Goal: Task Accomplishment & Management: Manage account settings

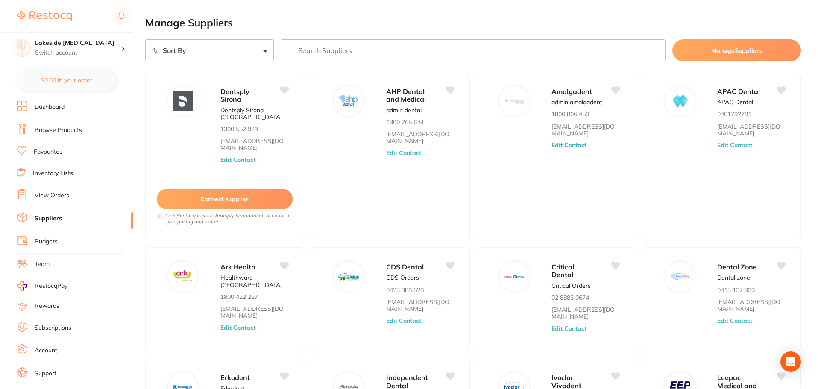
click at [63, 199] on link "View Orders" at bounding box center [52, 195] width 35 height 9
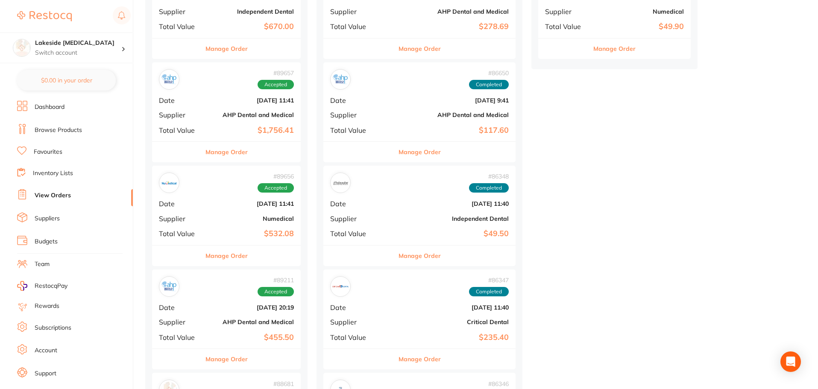
scroll to position [684, 0]
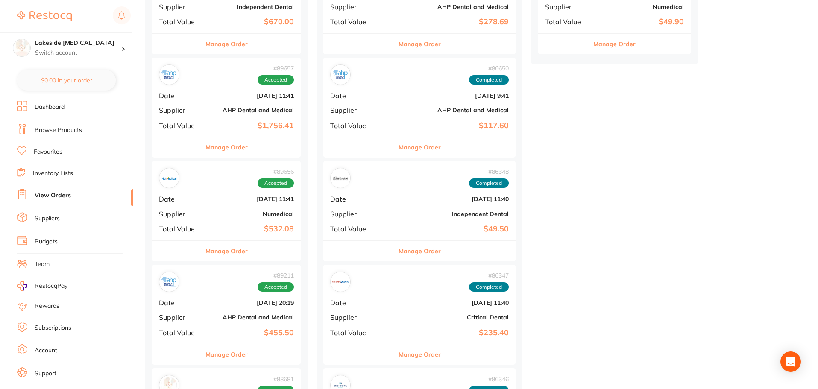
click at [223, 253] on button "Manage Order" at bounding box center [227, 251] width 42 height 21
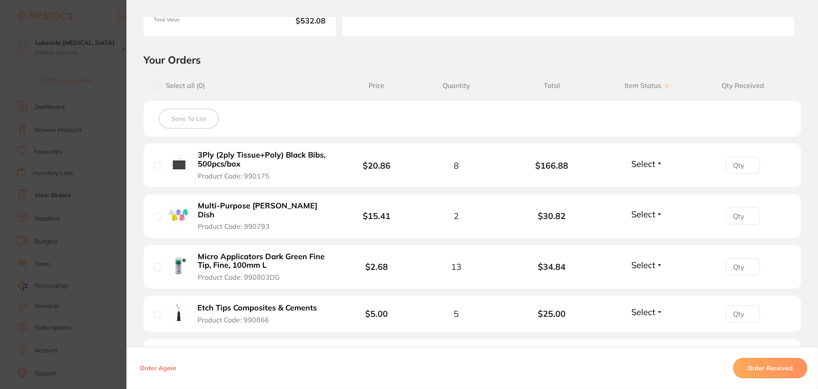
scroll to position [171, 0]
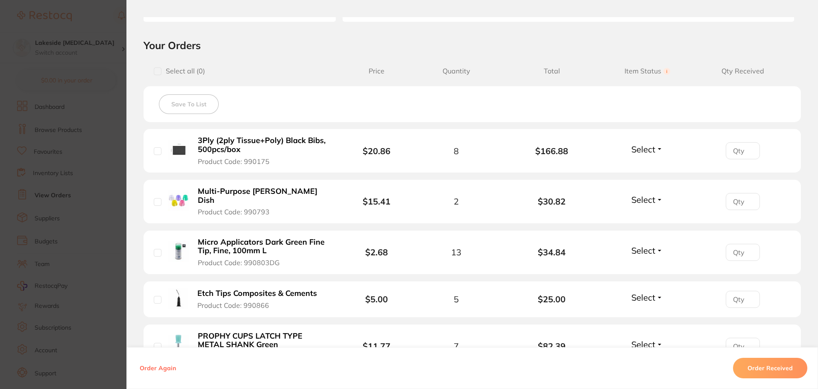
click at [795, 370] on button "Order Received" at bounding box center [770, 368] width 74 height 21
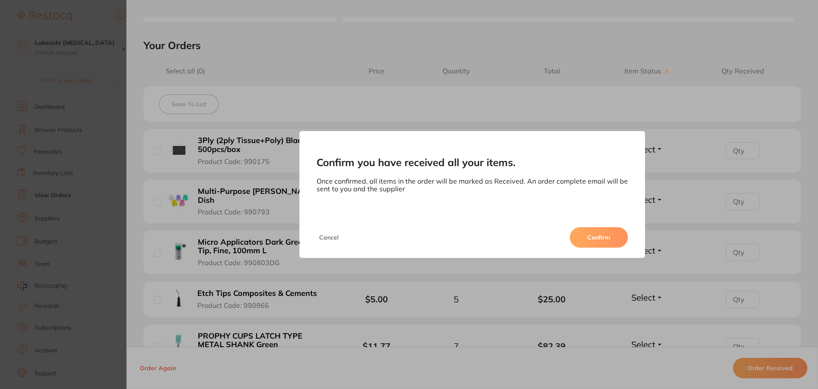
click at [578, 243] on button "Confirm" at bounding box center [599, 237] width 58 height 21
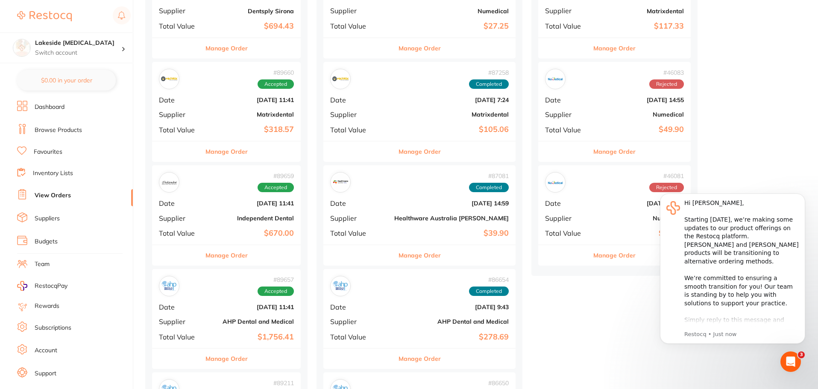
scroll to position [470, 0]
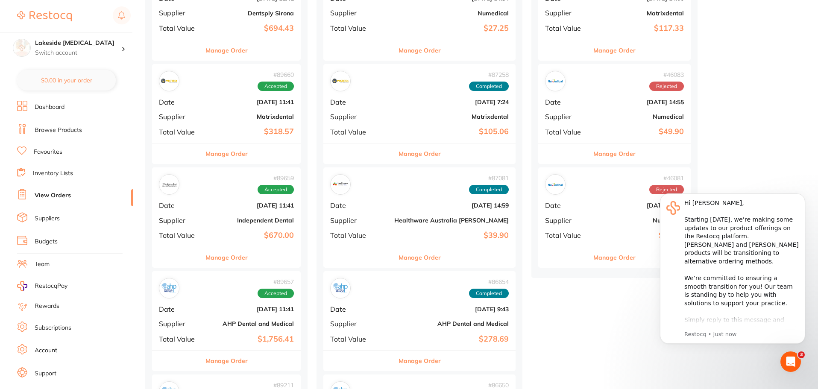
click at [234, 259] on button "Manage Order" at bounding box center [227, 257] width 42 height 21
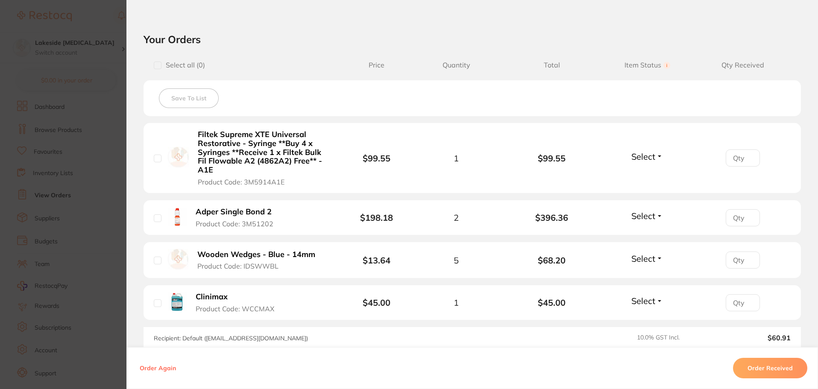
scroll to position [214, 0]
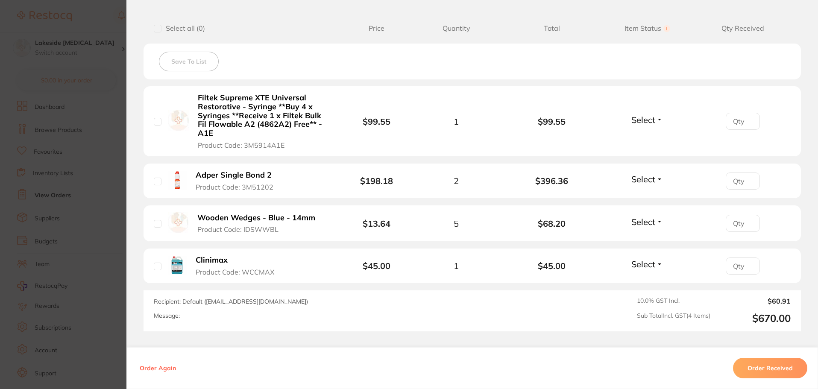
click at [778, 367] on button "Order Received" at bounding box center [770, 368] width 74 height 21
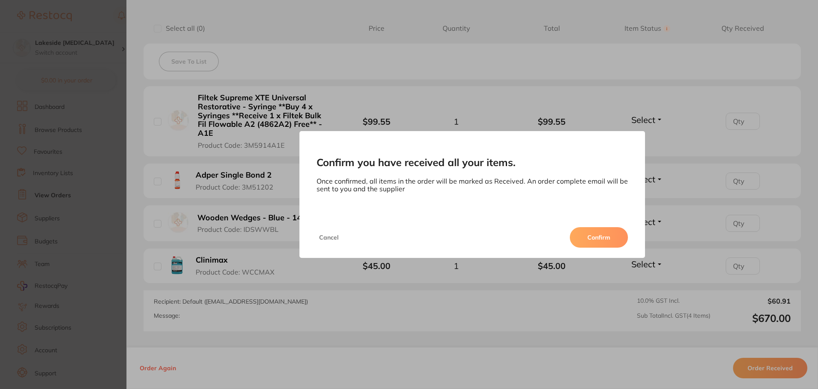
click at [604, 233] on button "Confirm" at bounding box center [599, 237] width 58 height 21
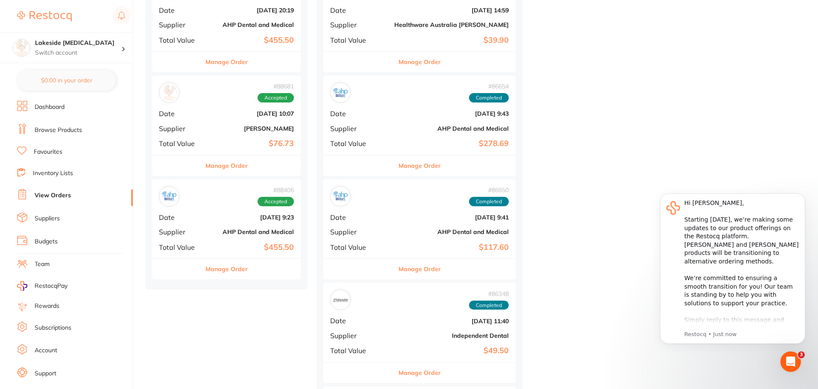
scroll to position [812, 0]
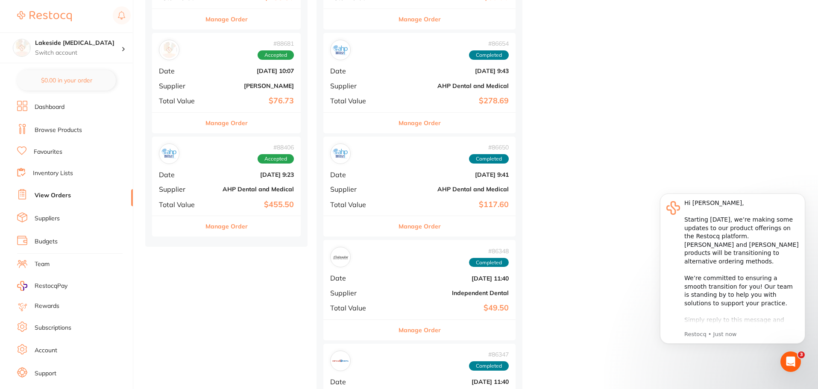
click at [236, 226] on button "Manage Order" at bounding box center [227, 226] width 42 height 21
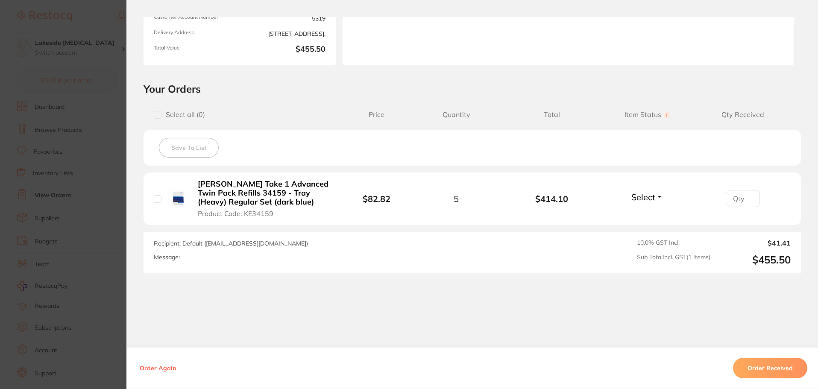
scroll to position [128, 0]
click at [747, 369] on button "Order Received" at bounding box center [770, 368] width 74 height 21
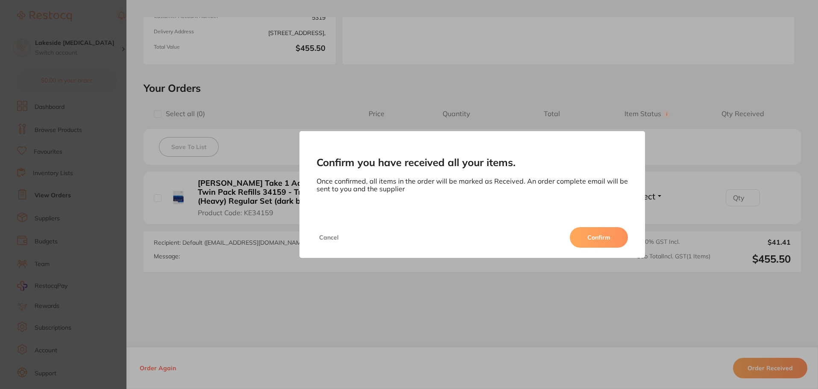
click at [592, 239] on button "Confirm" at bounding box center [599, 237] width 58 height 21
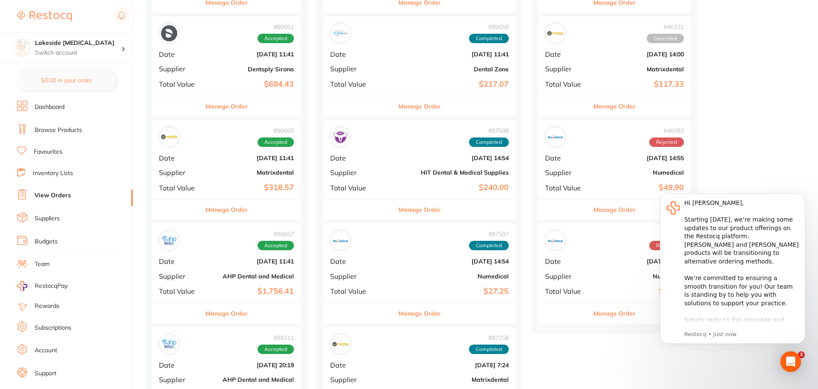
scroll to position [427, 0]
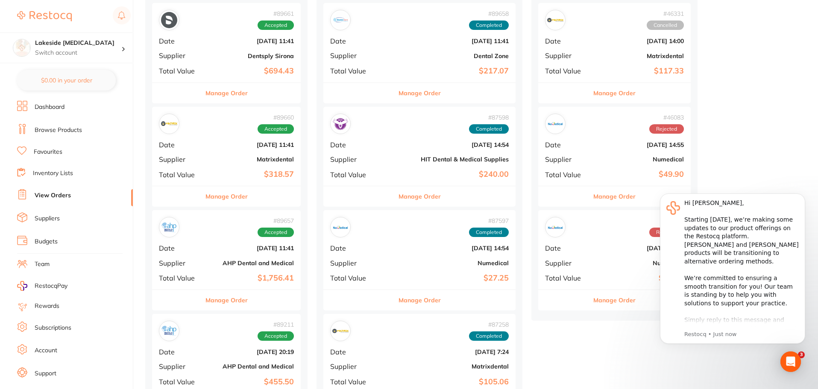
click at [248, 301] on div "Manage Order" at bounding box center [226, 300] width 149 height 21
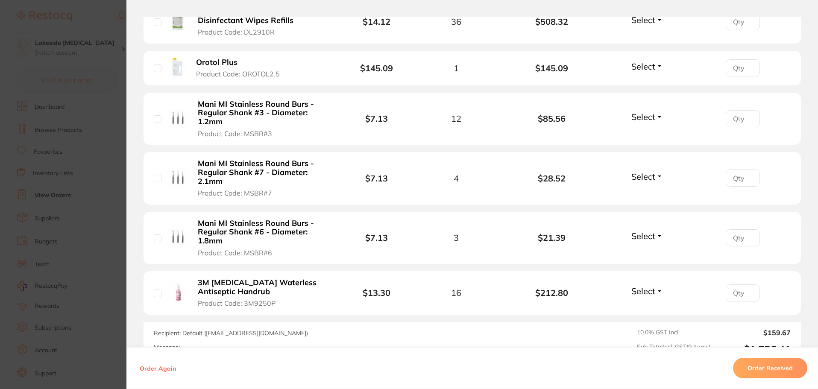
click at [755, 363] on button "Order Received" at bounding box center [770, 368] width 74 height 21
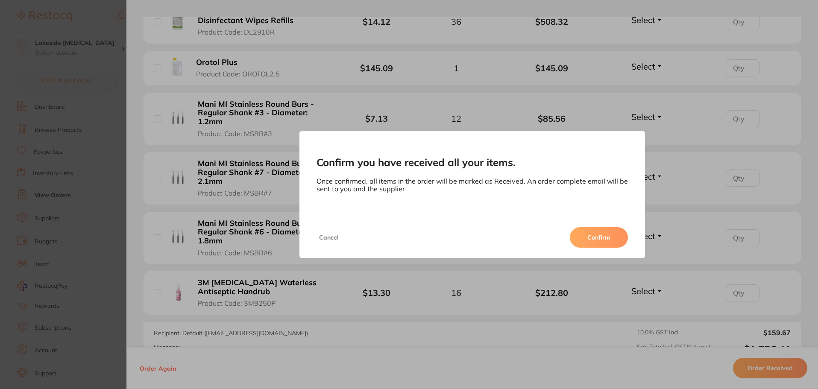
click at [613, 236] on button "Confirm" at bounding box center [599, 237] width 58 height 21
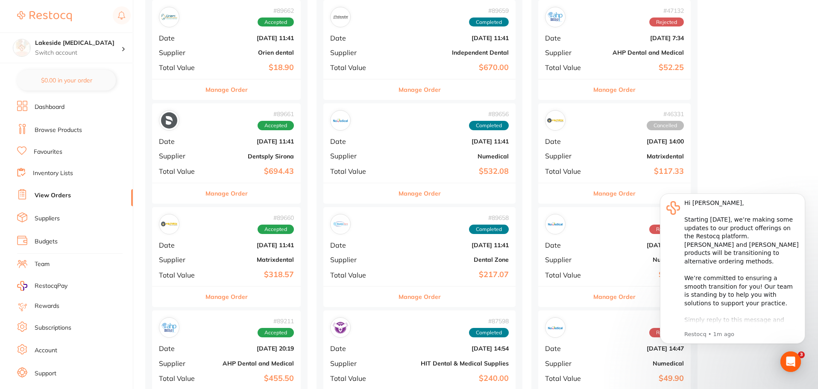
scroll to position [299, 0]
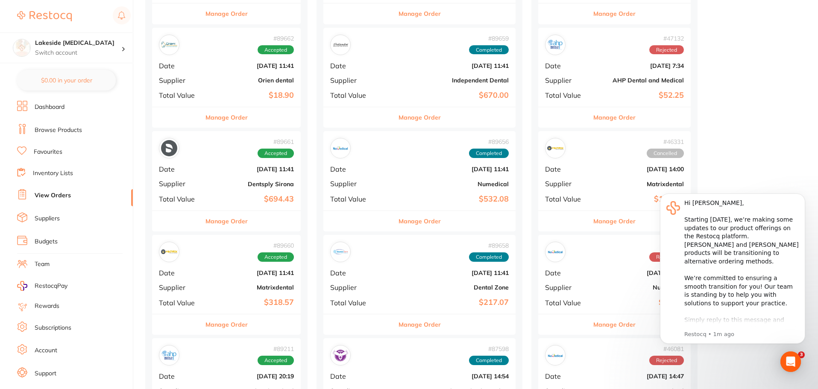
click at [227, 326] on button "Manage Order" at bounding box center [227, 325] width 42 height 21
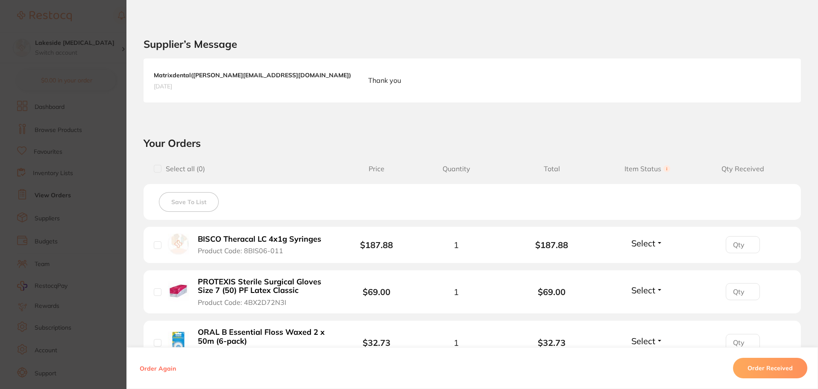
scroll to position [256, 0]
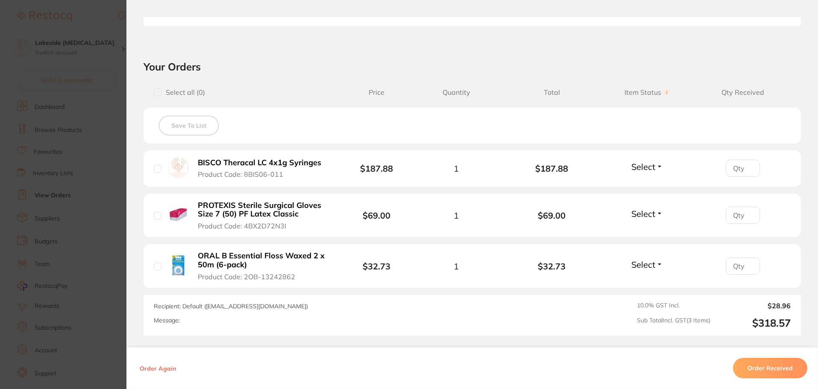
click at [762, 371] on button "Order Received" at bounding box center [770, 368] width 74 height 21
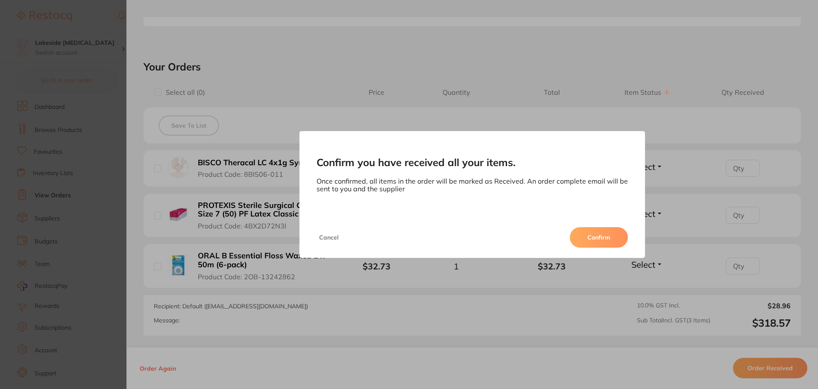
scroll to position [0, 0]
click at [592, 237] on button "Confirm" at bounding box center [599, 237] width 58 height 21
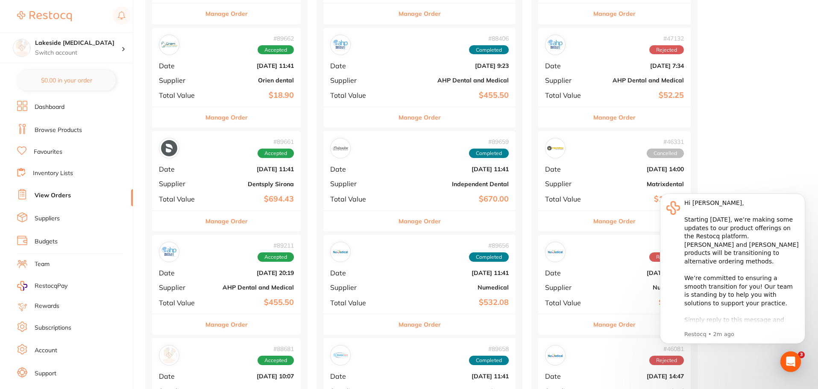
click at [236, 113] on button "Manage Order" at bounding box center [227, 117] width 42 height 21
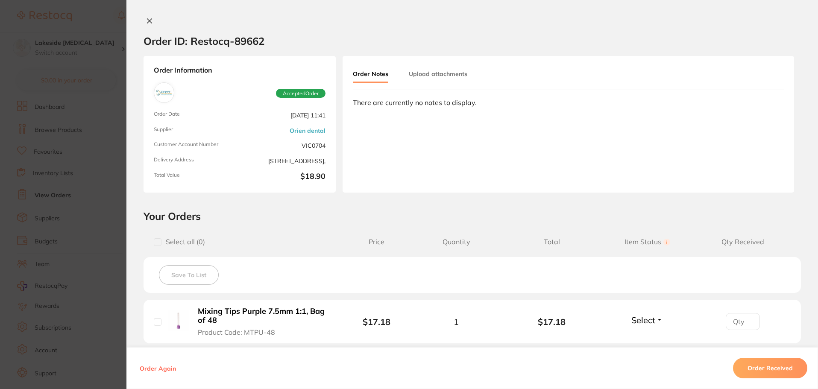
scroll to position [85, 0]
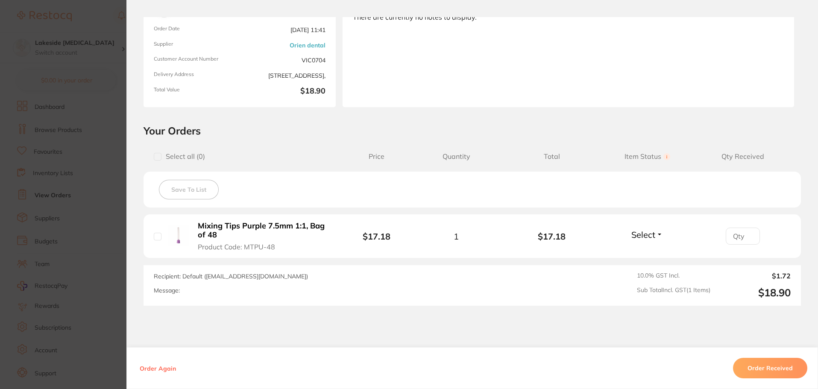
click at [775, 363] on button "Order Received" at bounding box center [770, 368] width 74 height 21
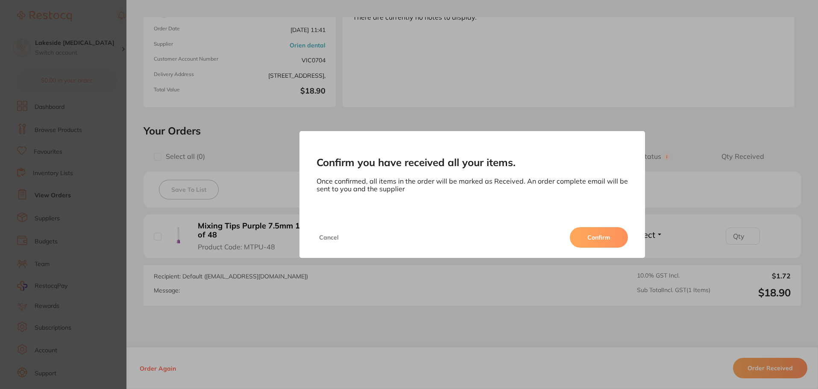
click at [587, 239] on button "Confirm" at bounding box center [599, 237] width 58 height 21
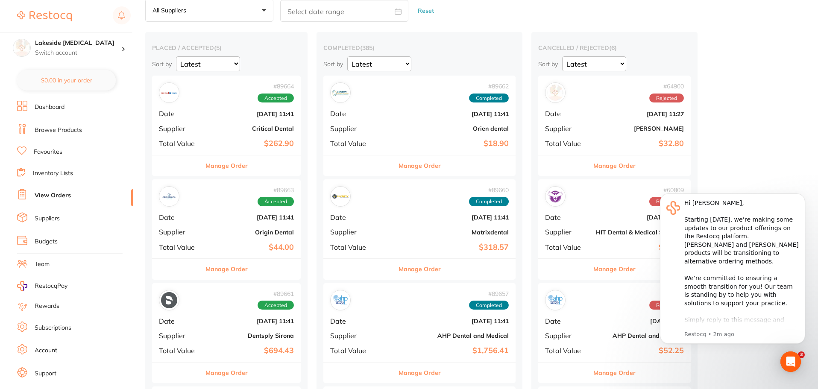
scroll to position [43, 0]
click at [237, 166] on button "Manage Order" at bounding box center [227, 166] width 42 height 21
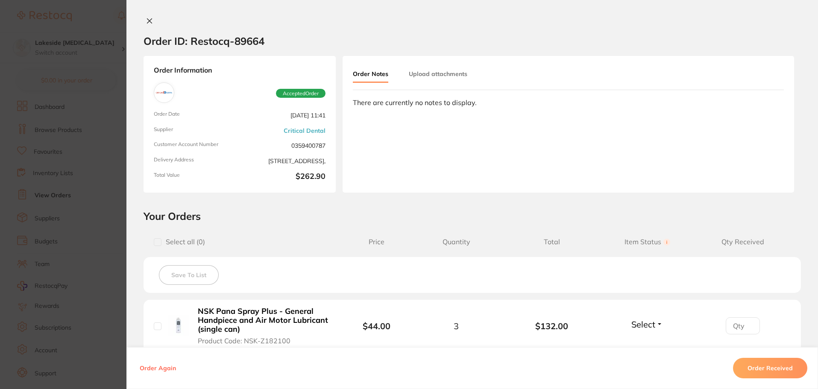
scroll to position [128, 0]
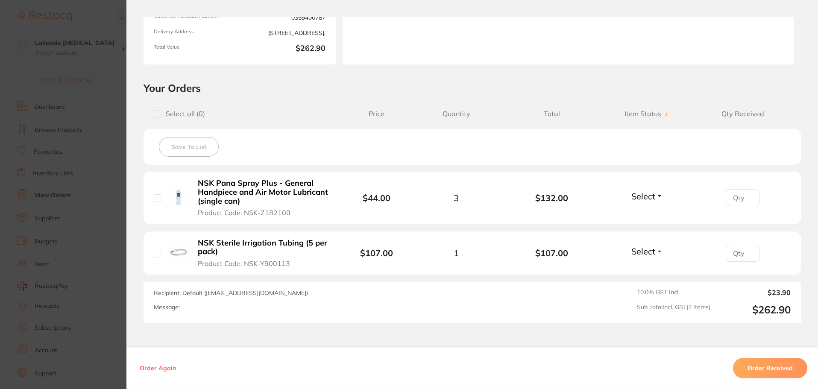
click at [765, 369] on button "Order Received" at bounding box center [770, 368] width 74 height 21
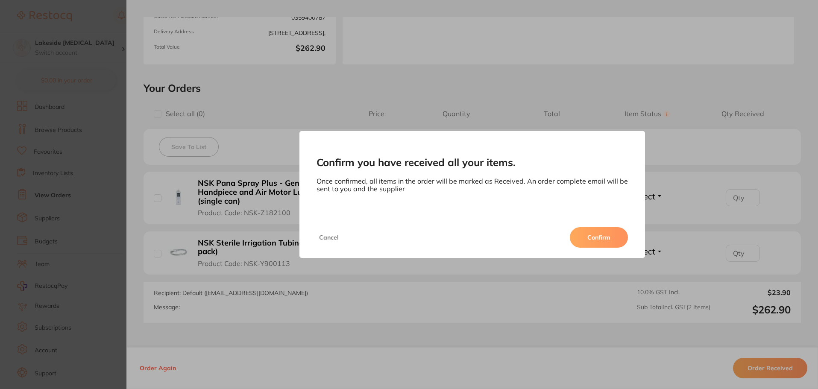
scroll to position [0, 0]
click at [602, 233] on button "Confirm" at bounding box center [599, 237] width 58 height 21
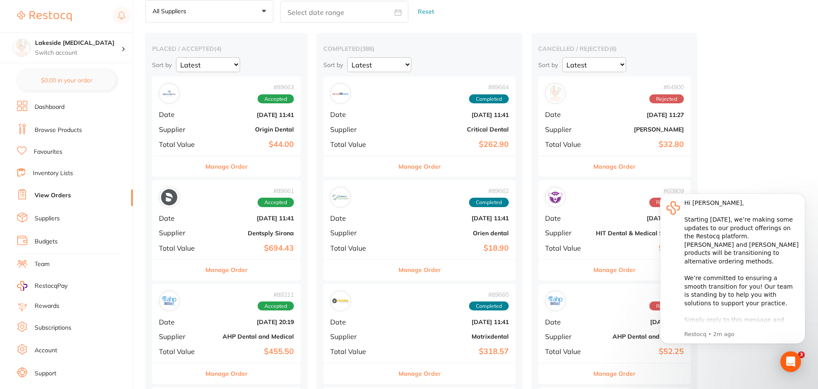
click at [247, 270] on button "Manage Order" at bounding box center [227, 270] width 42 height 21
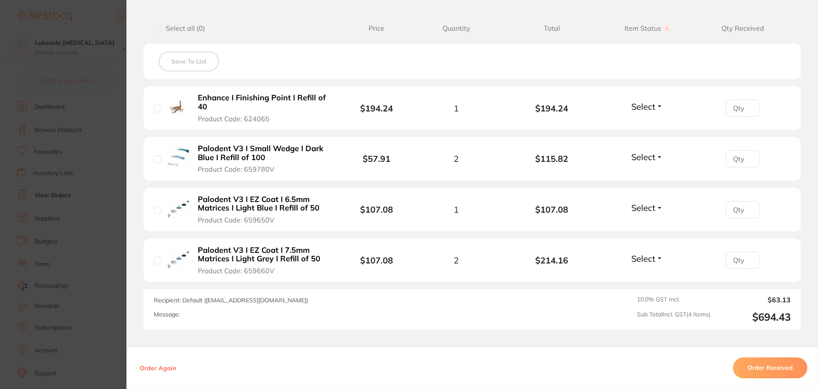
click at [753, 371] on button "Order Received" at bounding box center [770, 368] width 74 height 21
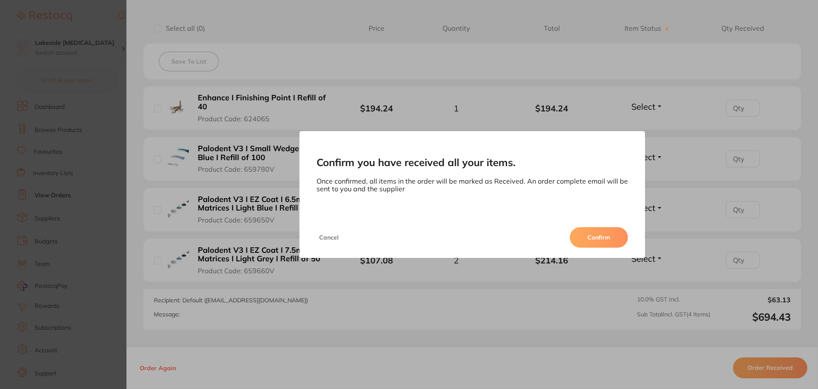
click at [598, 238] on button "Confirm" at bounding box center [599, 237] width 58 height 21
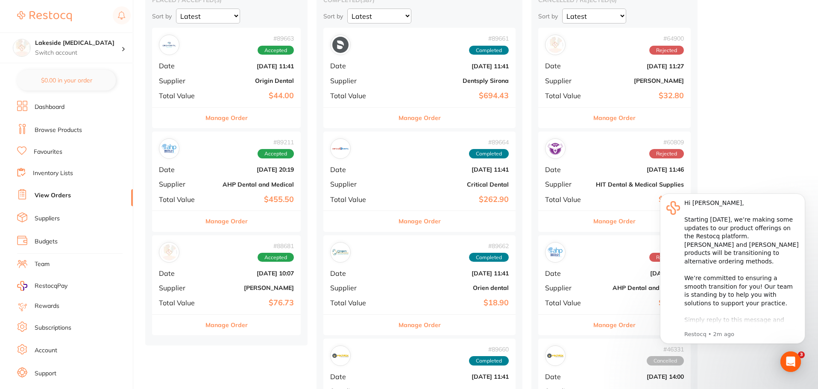
scroll to position [85, 0]
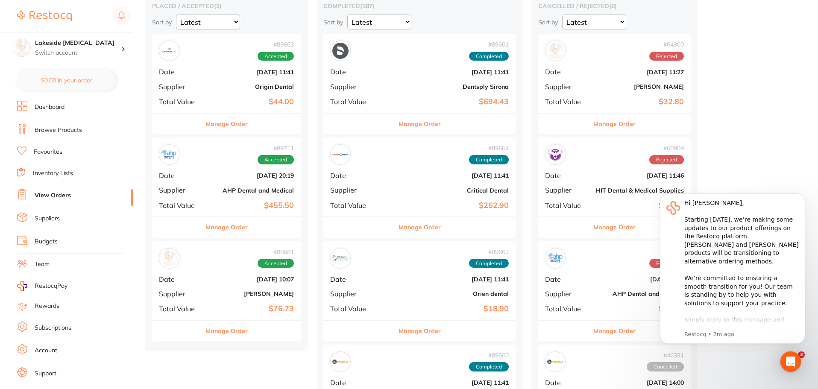
click at [223, 337] on button "Manage Order" at bounding box center [227, 331] width 42 height 21
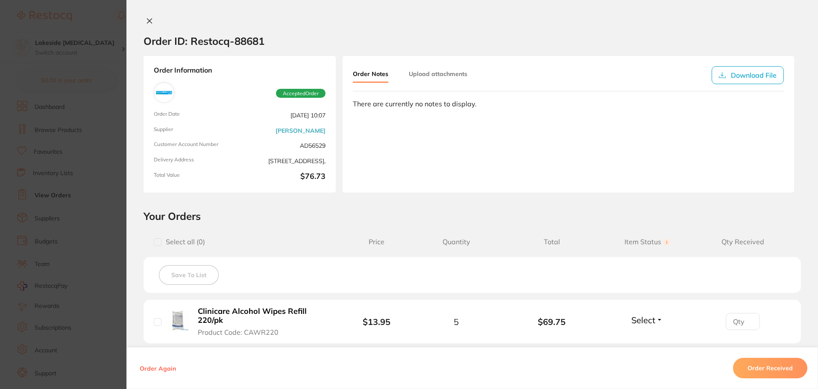
scroll to position [85, 0]
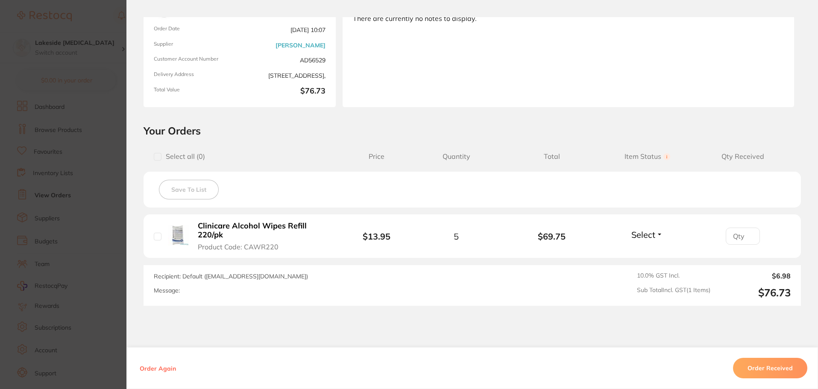
click at [768, 369] on button "Order Received" at bounding box center [770, 368] width 74 height 21
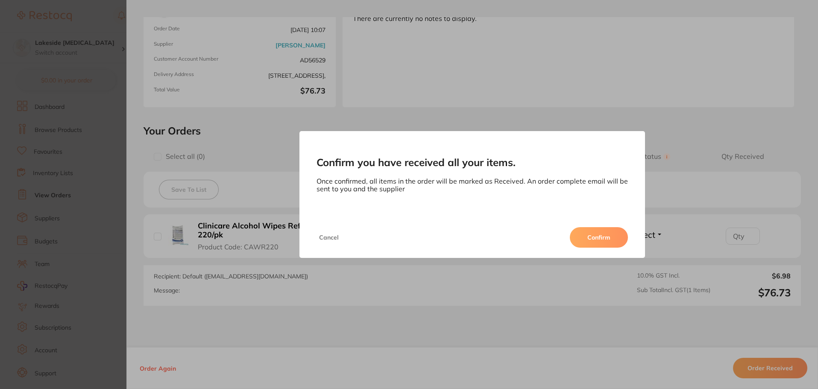
click at [604, 241] on button "Confirm" at bounding box center [599, 237] width 58 height 21
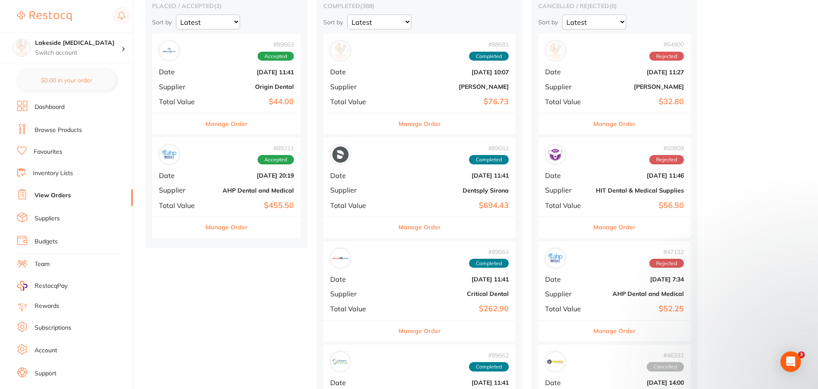
click at [211, 229] on button "Manage Order" at bounding box center [227, 227] width 42 height 21
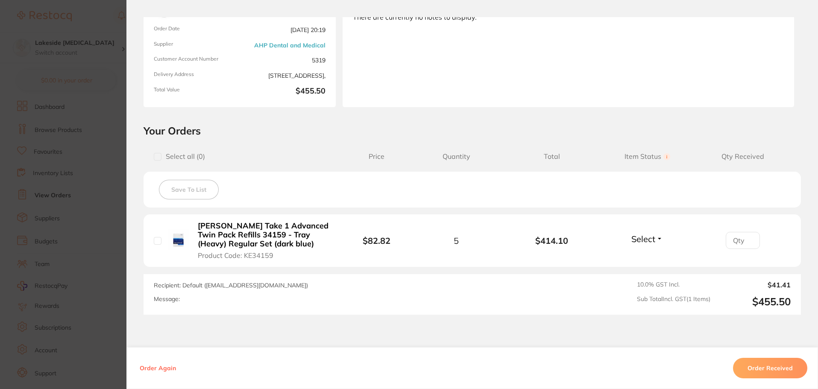
click at [105, 259] on section "Order ID: Restocq- 89211 Order Information Accepted Order Order Date [DATE] 20:…" at bounding box center [409, 194] width 818 height 389
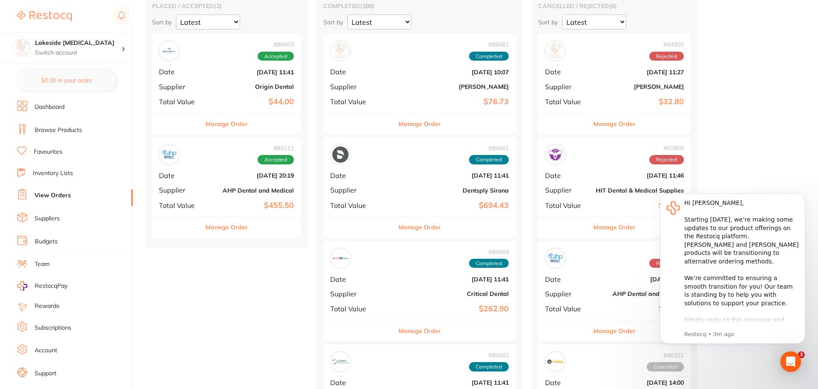
click at [246, 221] on button "Manage Order" at bounding box center [227, 227] width 42 height 21
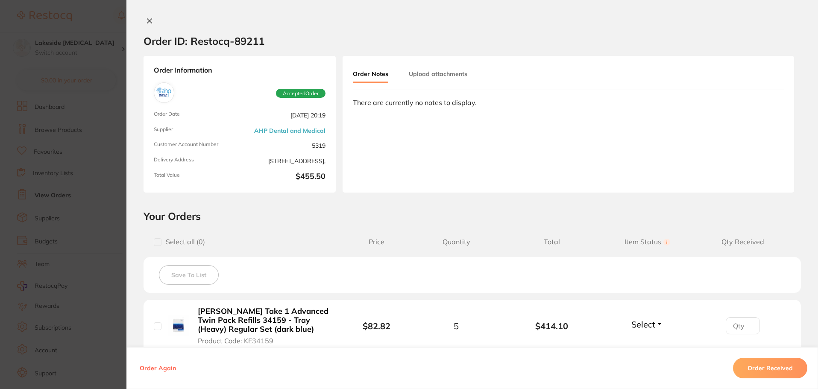
click at [766, 367] on button "Order Received" at bounding box center [770, 368] width 74 height 21
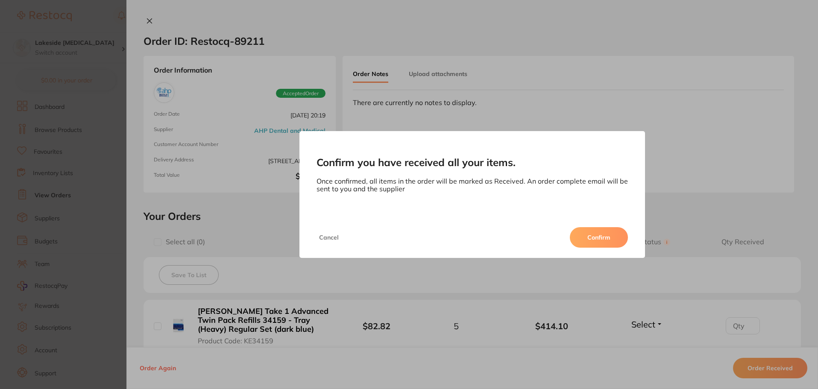
click at [609, 241] on button "Confirm" at bounding box center [599, 237] width 58 height 21
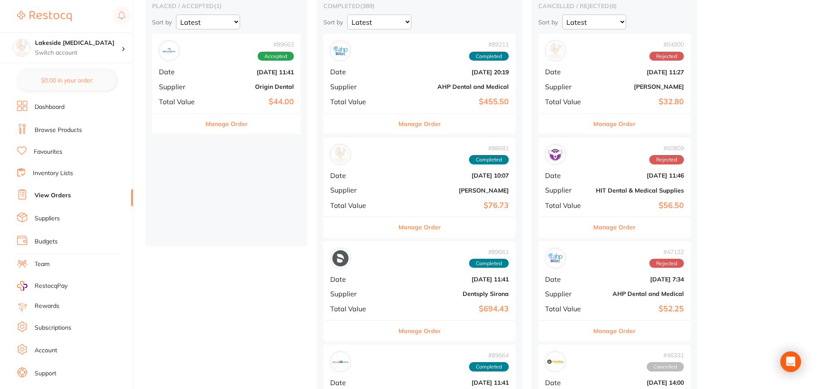
click at [239, 122] on button "Manage Order" at bounding box center [227, 124] width 42 height 21
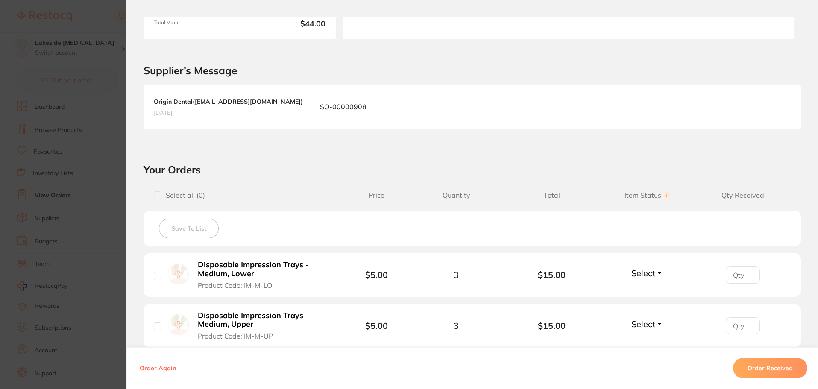
scroll to position [128, 0]
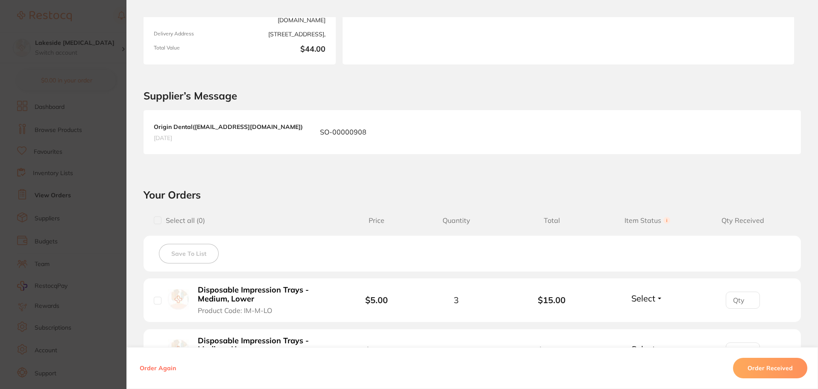
click at [106, 154] on section "Order ID: Restocq- 89663 Order Information Accepted Order Order Date [DATE] 11:…" at bounding box center [409, 194] width 818 height 389
